Goal: Task Accomplishment & Management: Manage account settings

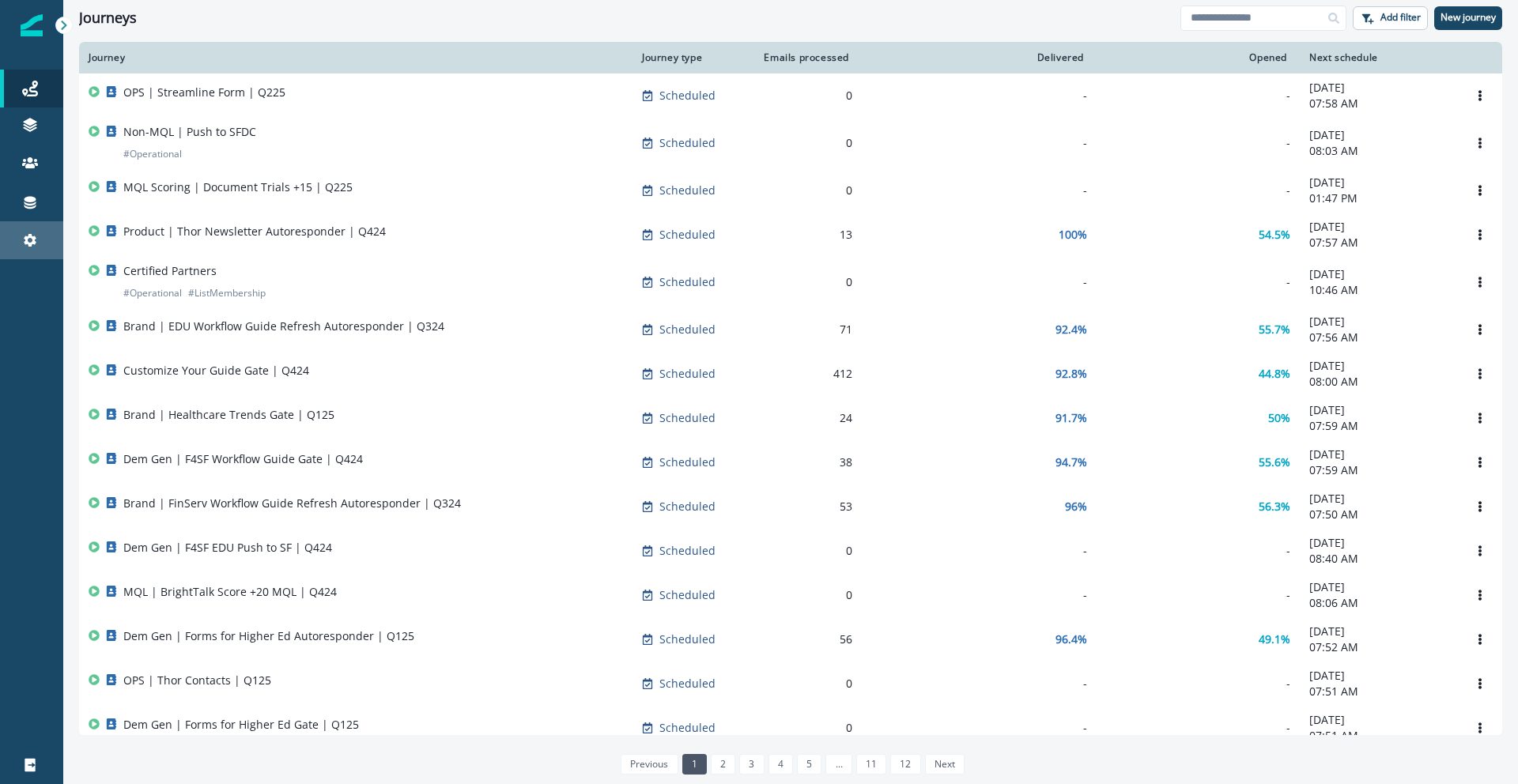
click at [13, 230] on link "Settings" at bounding box center [32, 240] width 63 height 38
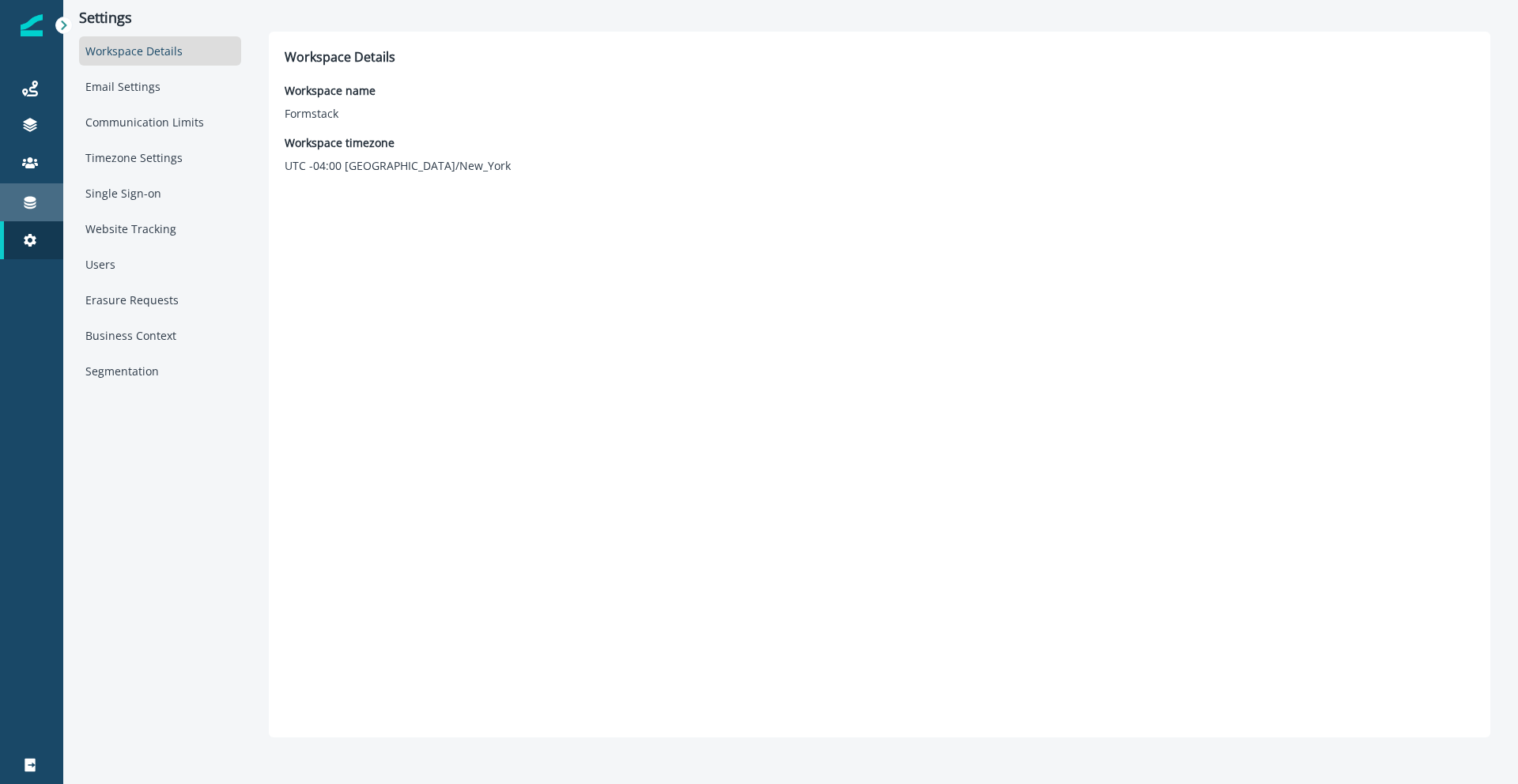
click at [21, 203] on div "Connections" at bounding box center [32, 202] width 50 height 19
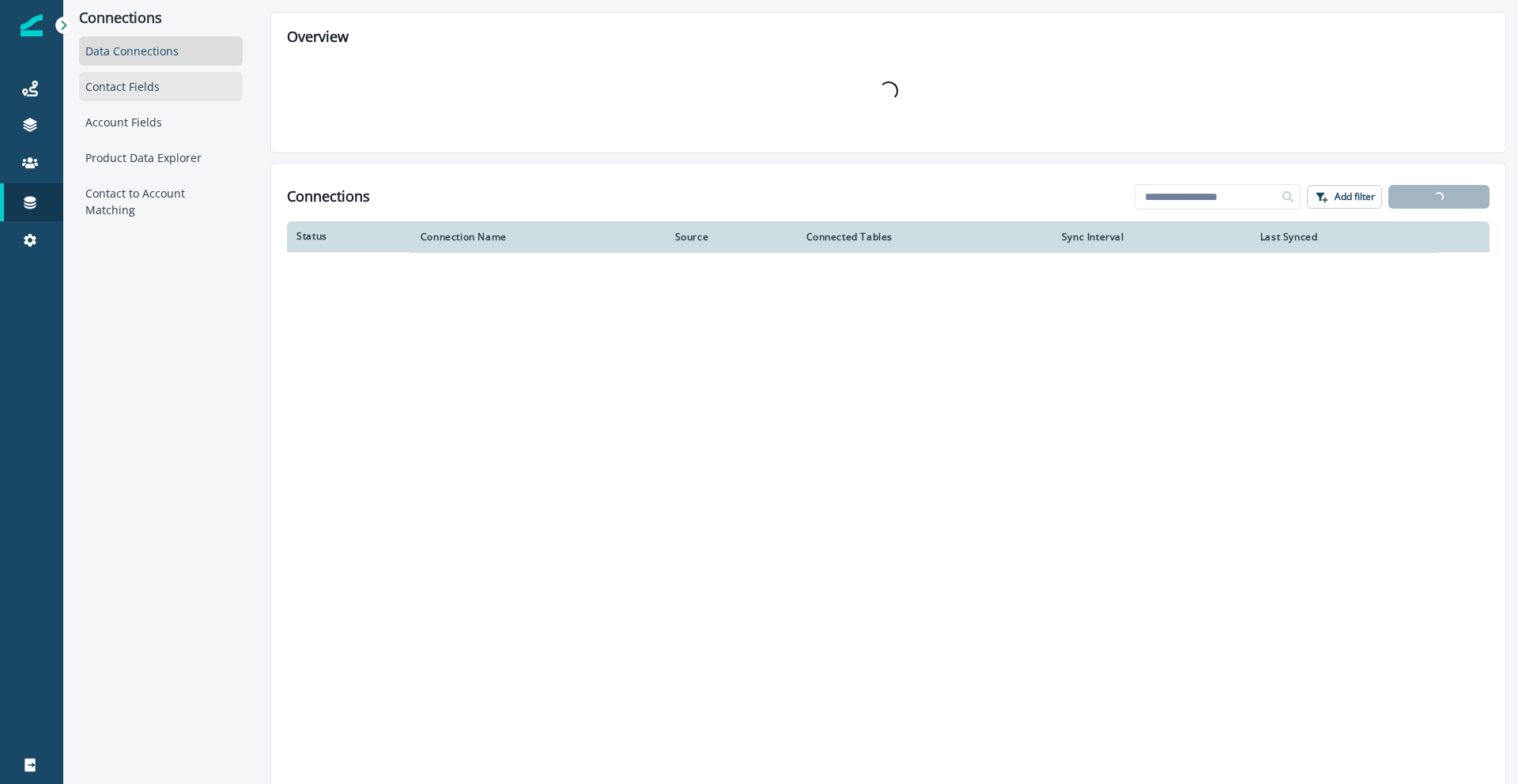
click at [143, 86] on div "Contact Fields" at bounding box center [161, 86] width 164 height 30
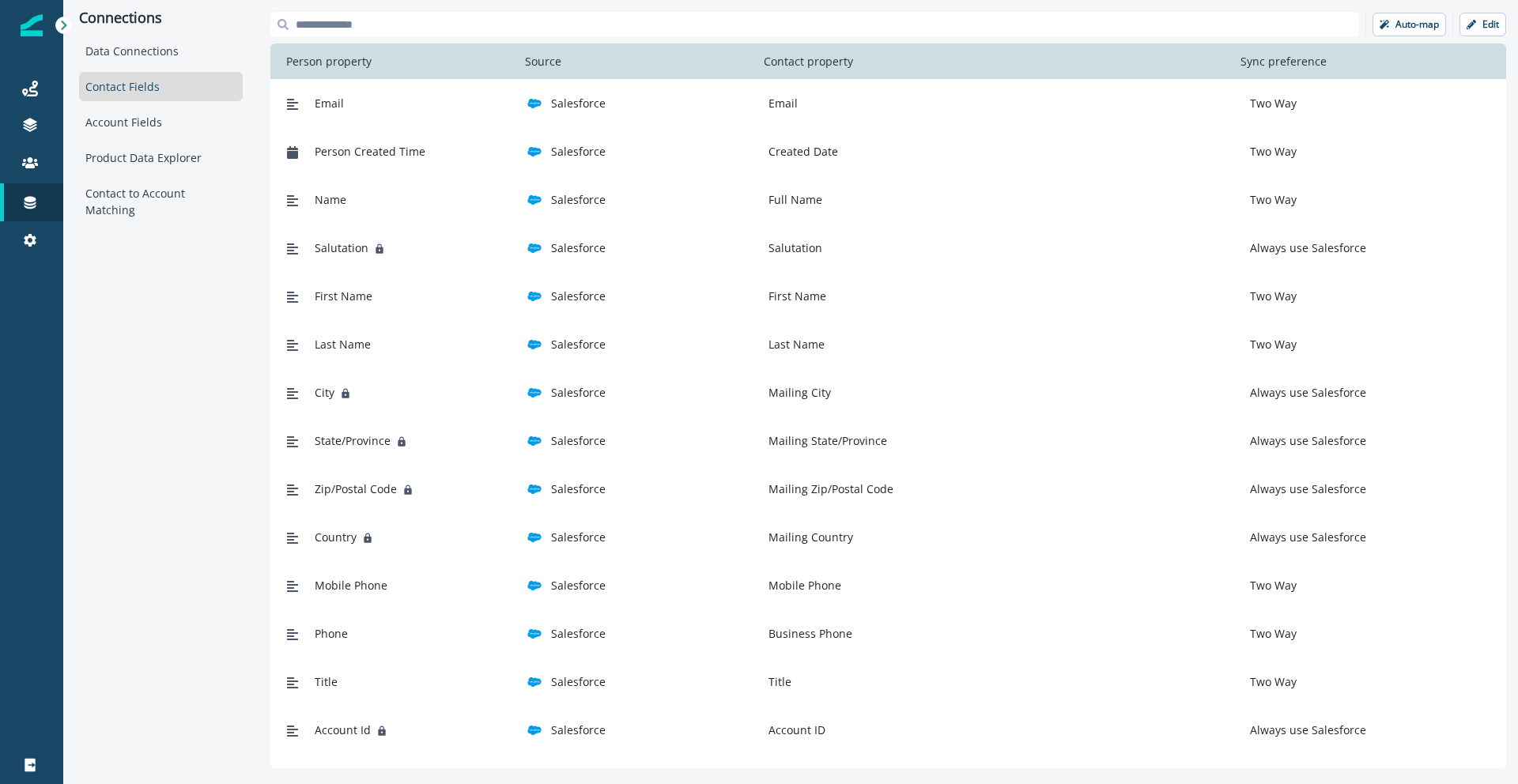
click at [396, 16] on input at bounding box center [815, 24] width 1089 height 25
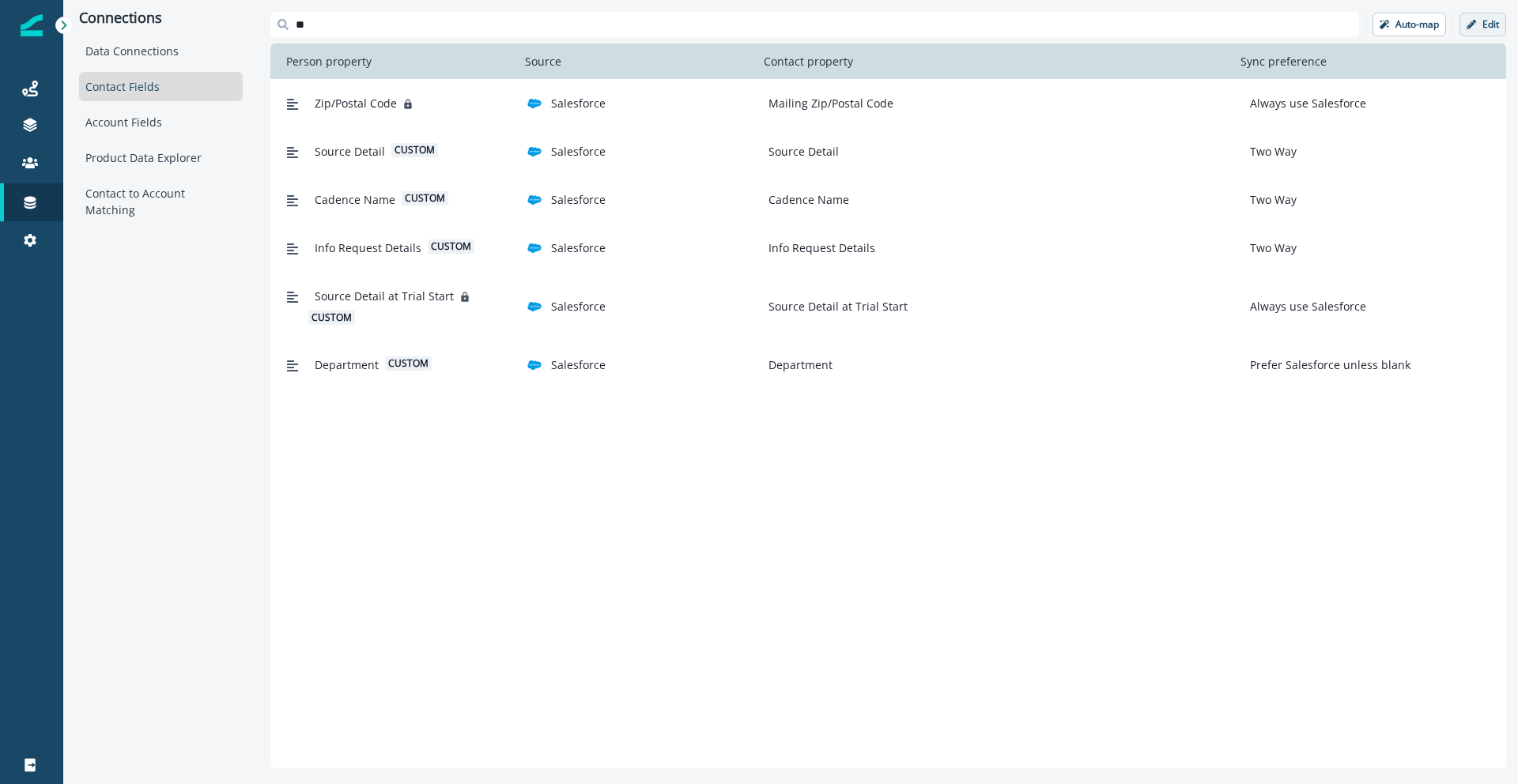
type input "**"
click at [1484, 23] on p "Edit" at bounding box center [1491, 24] width 16 height 11
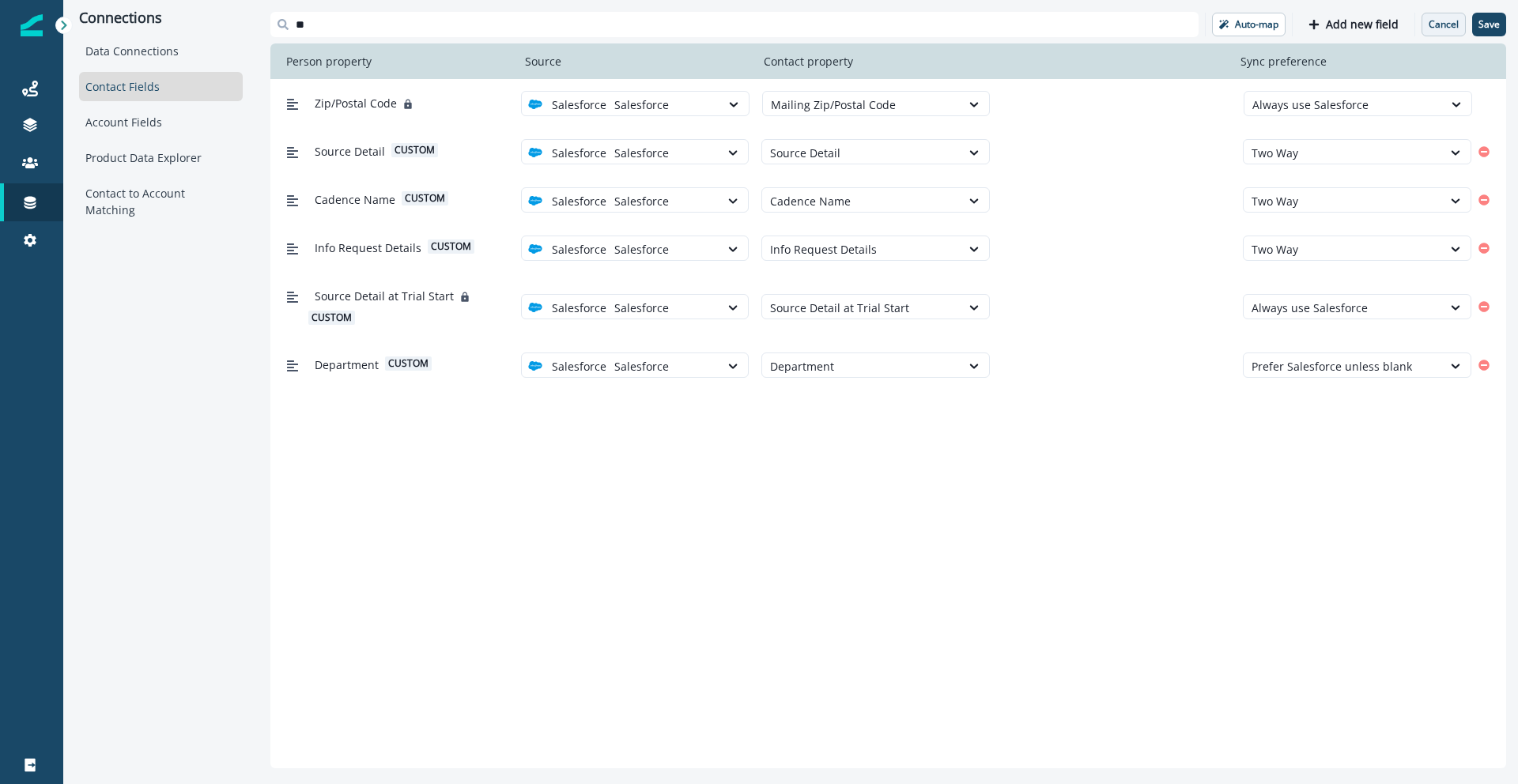
click at [1448, 29] on p "Cancel" at bounding box center [1443, 24] width 30 height 11
